Goal: Task Accomplishment & Management: Use online tool/utility

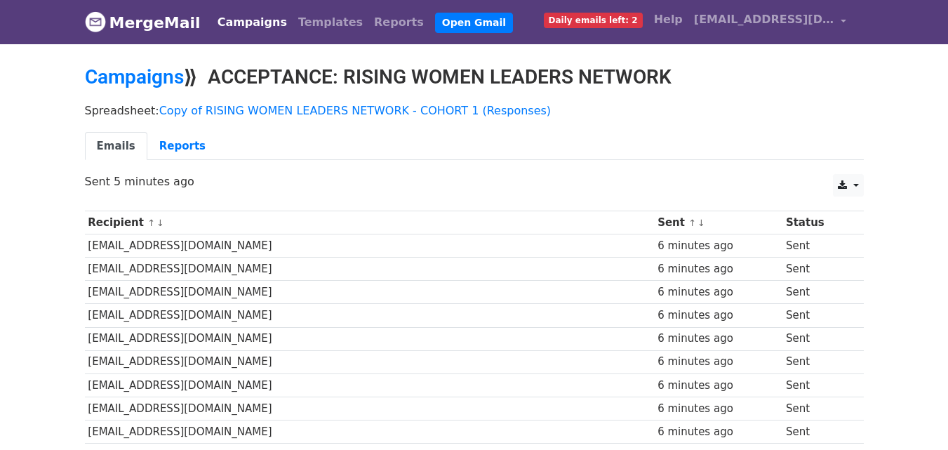
click at [643, 21] on span "Daily emails left: 2" at bounding box center [593, 20] width 99 height 15
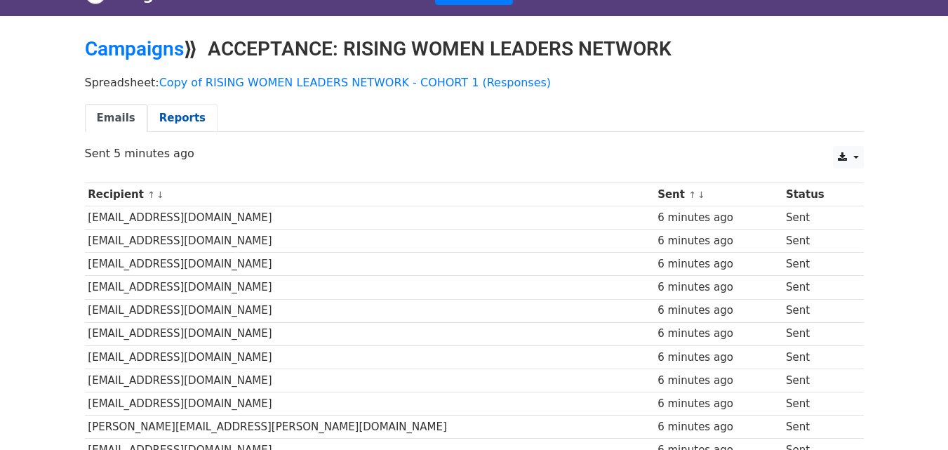
click at [168, 105] on link "Reports" at bounding box center [182, 118] width 70 height 29
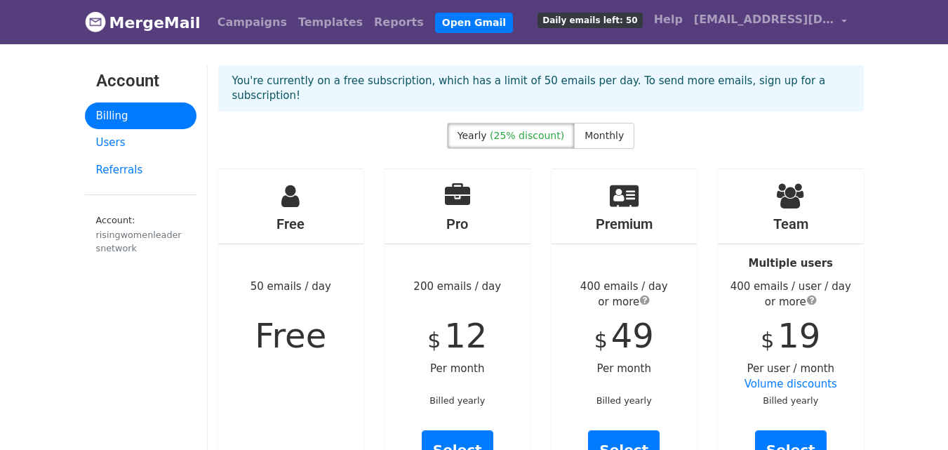
click at [866, 123] on div "Yearly (25% discount) Monthly" at bounding box center [541, 139] width 667 height 32
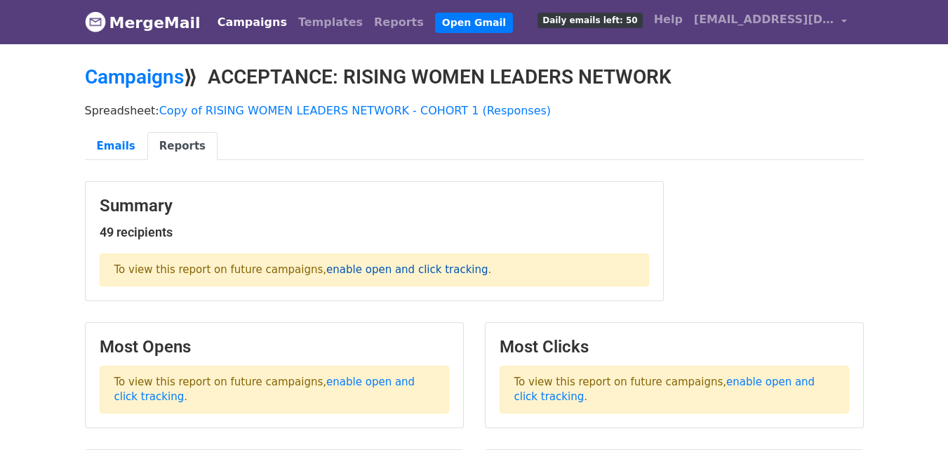
click at [326, 271] on link "enable open and click tracking" at bounding box center [406, 269] width 161 height 13
click at [104, 144] on link "Emails" at bounding box center [116, 146] width 62 height 29
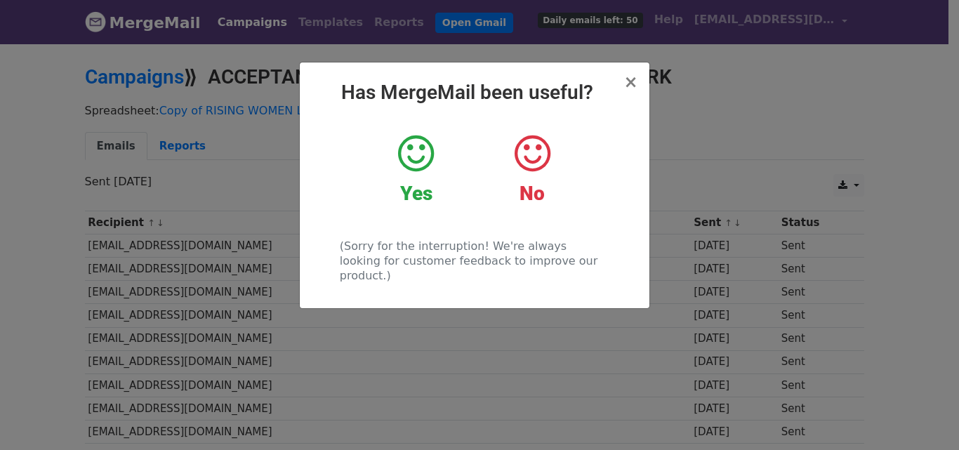
click at [421, 179] on div "Yes" at bounding box center [415, 169] width 95 height 73
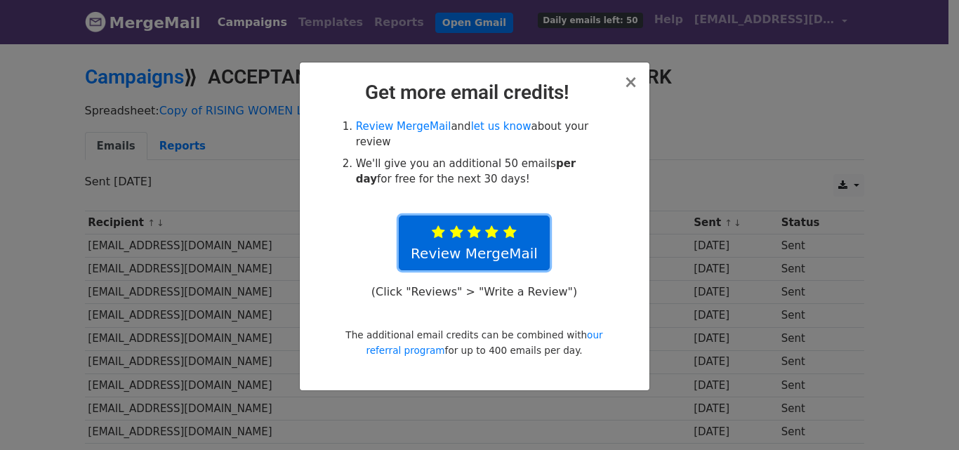
click at [503, 225] on icon at bounding box center [509, 232] width 13 height 14
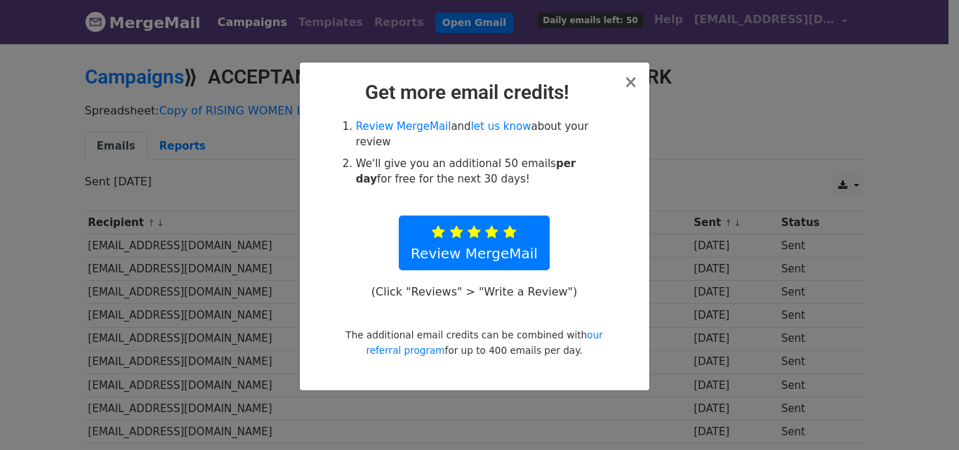
click at [532, 189] on div "Review MergeMail and let us know about your review We'll give you an additional…" at bounding box center [474, 238] width 290 height 239
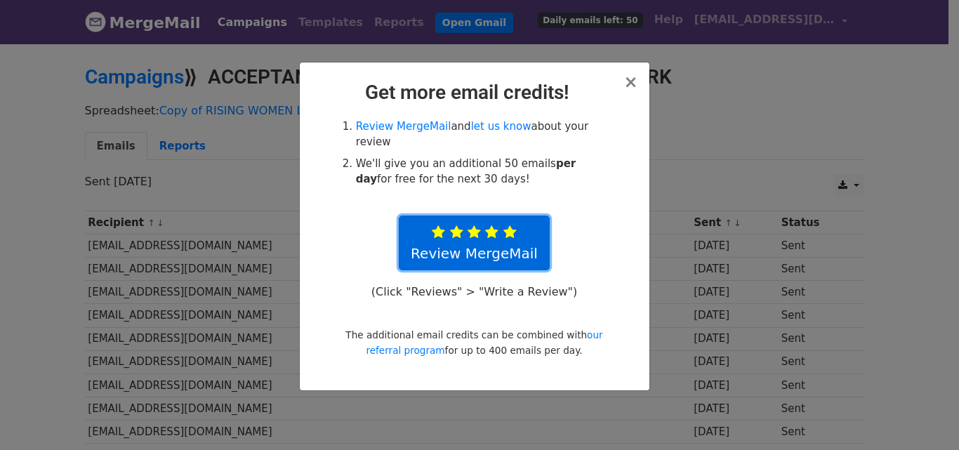
click at [508, 225] on icon at bounding box center [509, 232] width 13 height 14
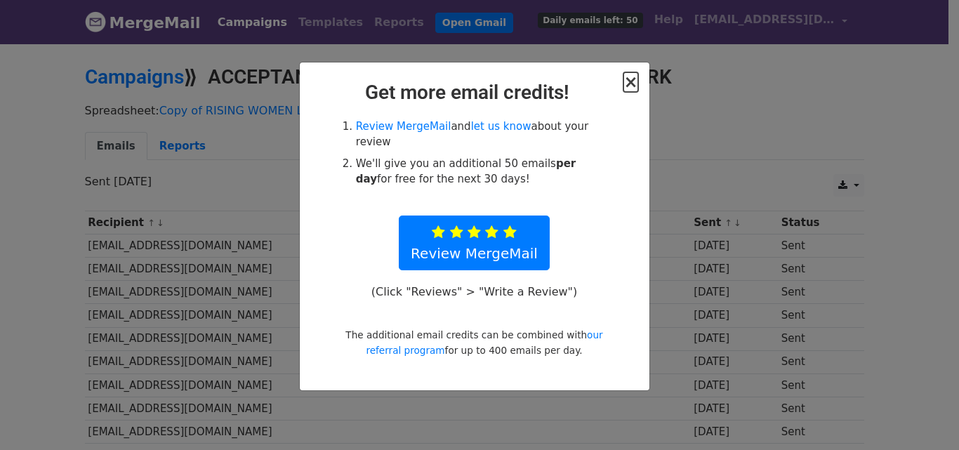
click at [627, 84] on span "×" at bounding box center [630, 82] width 14 height 20
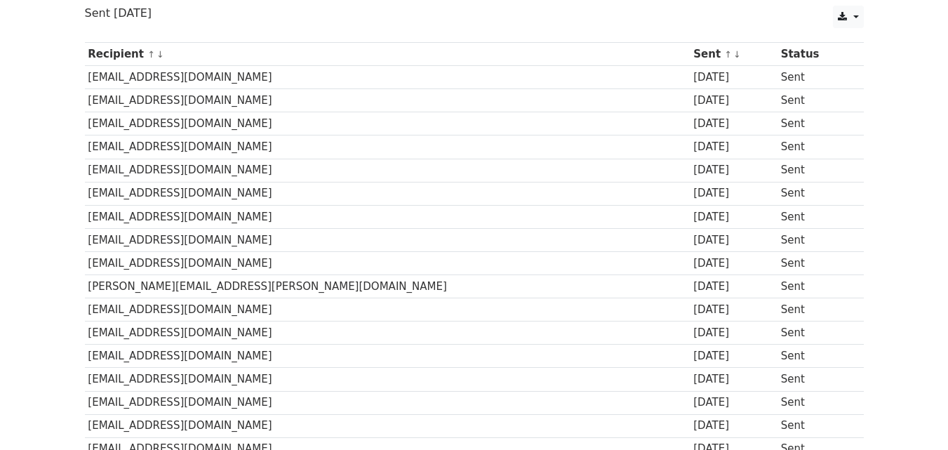
scroll to position [197, 0]
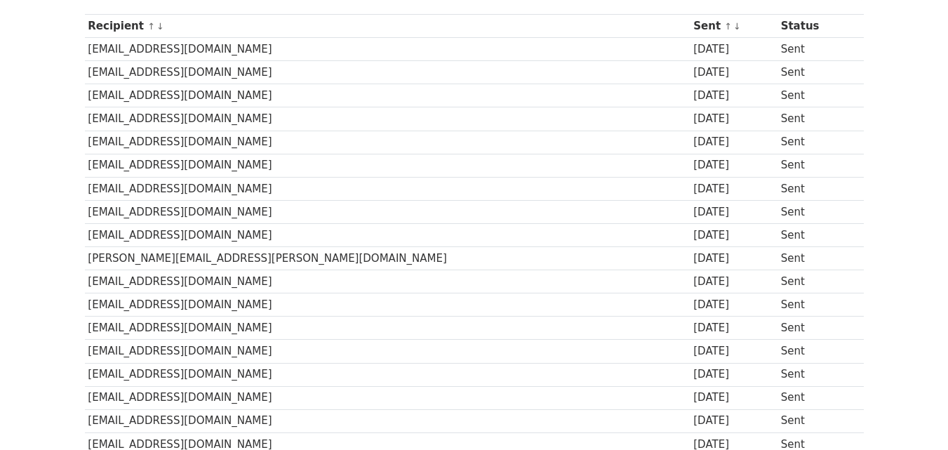
click at [119, 350] on td "[EMAIL_ADDRESS][DOMAIN_NAME]" at bounding box center [388, 351] width 606 height 23
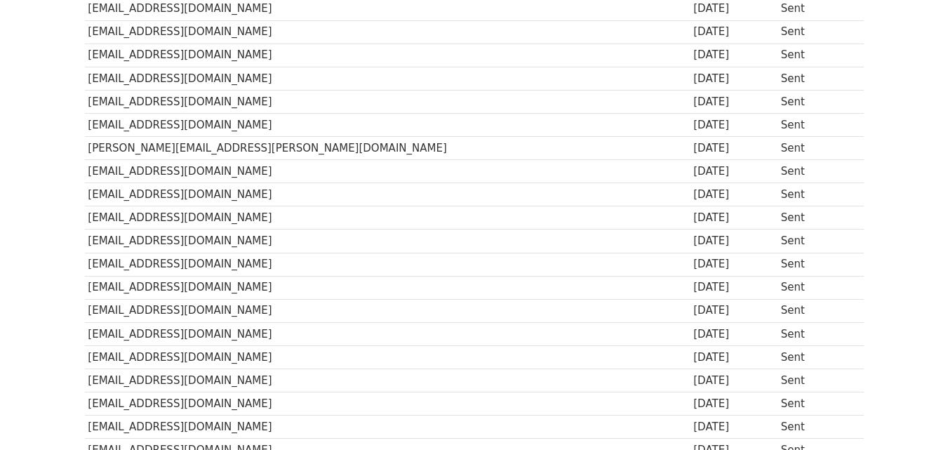
scroll to position [309, 0]
